Goal: Transaction & Acquisition: Purchase product/service

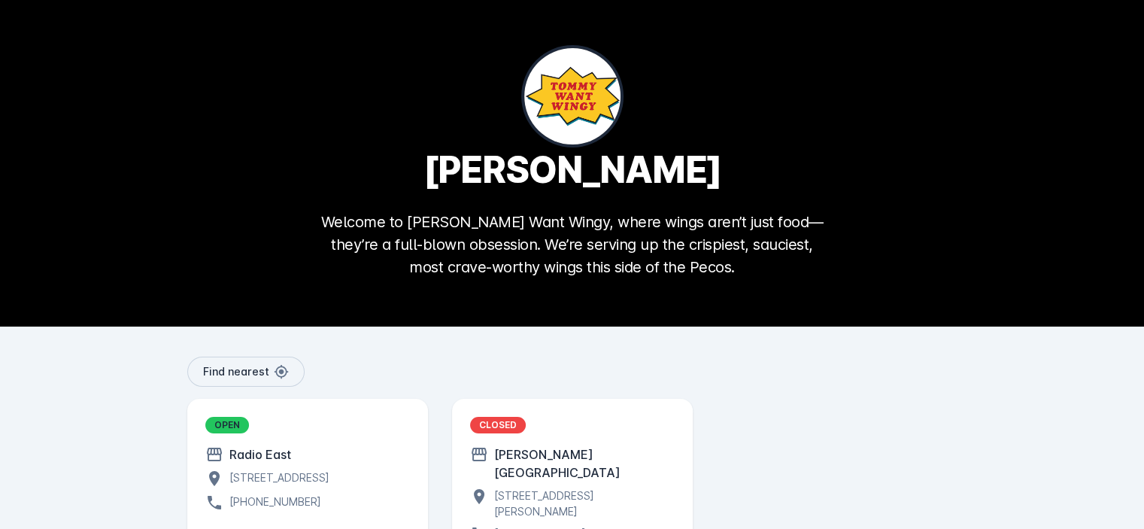
click at [299, 468] on div "OPEN Radio [GEOGRAPHIC_DATA][STREET_ADDRESS][GEOGRAPHIC_DATA] [PHONE_NUMBER]" at bounding box center [307, 464] width 205 height 95
click at [232, 426] on div "OPEN" at bounding box center [227, 425] width 44 height 17
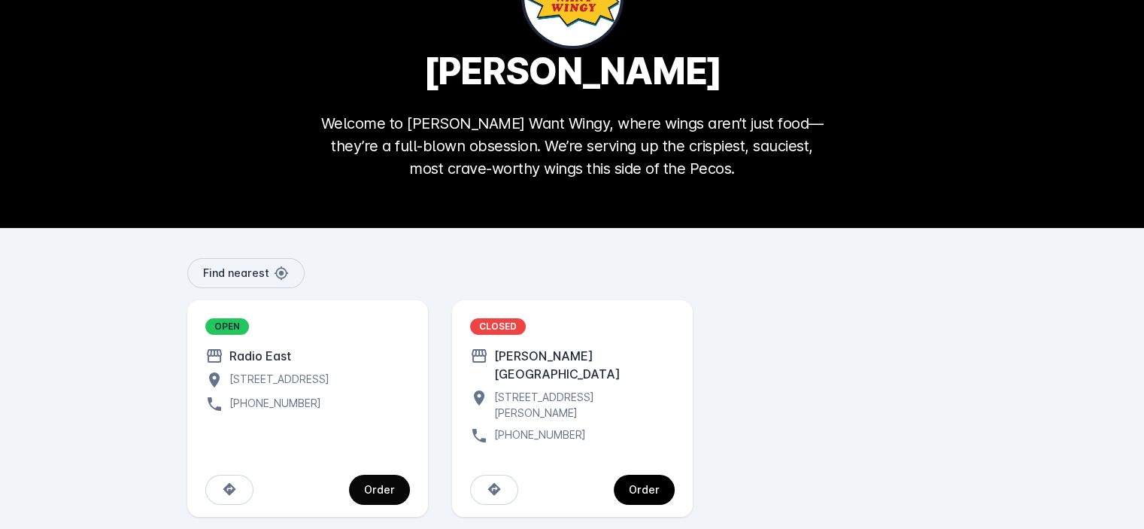
click at [376, 472] on span "continue" at bounding box center [379, 490] width 61 height 36
